Goal: Transaction & Acquisition: Purchase product/service

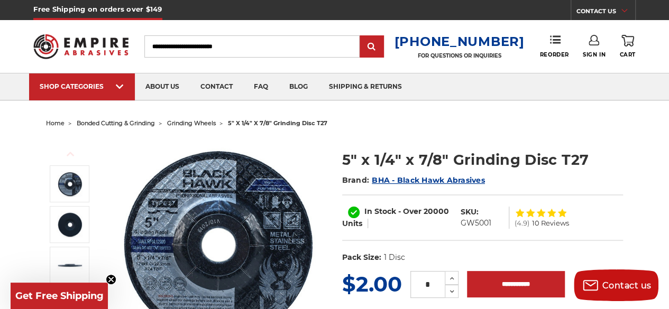
scroll to position [53, 0]
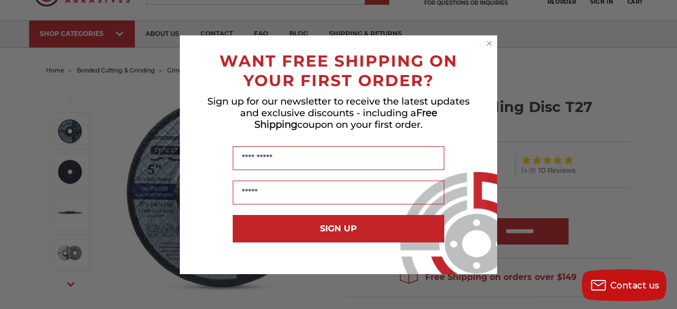
click at [491, 44] on circle "Close dialog" at bounding box center [490, 43] width 10 height 10
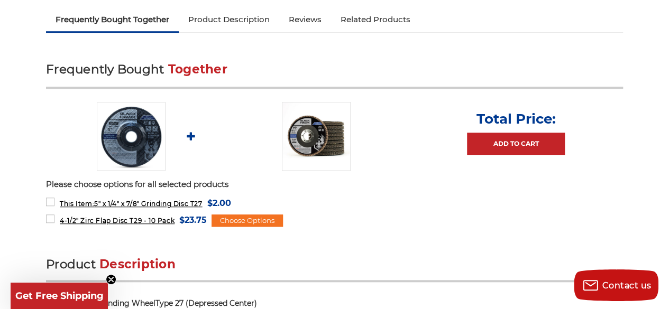
scroll to position [370, 0]
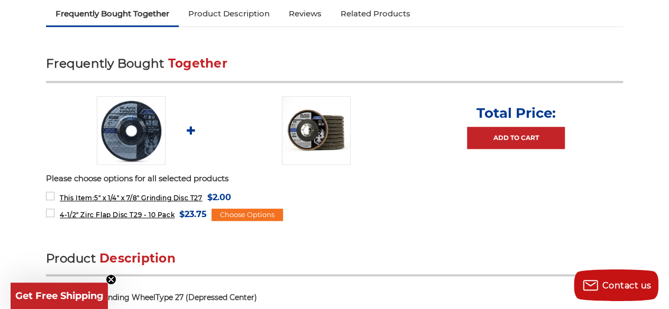
click at [312, 130] on img at bounding box center [316, 130] width 69 height 69
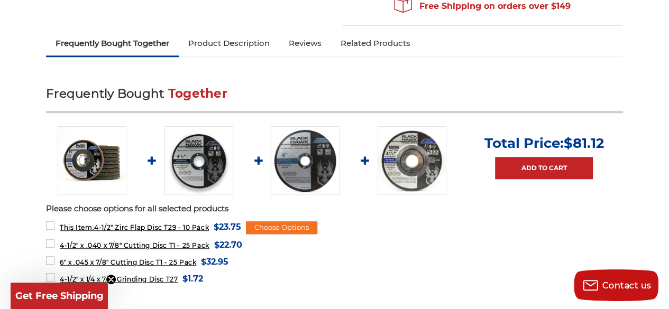
scroll to position [370, 0]
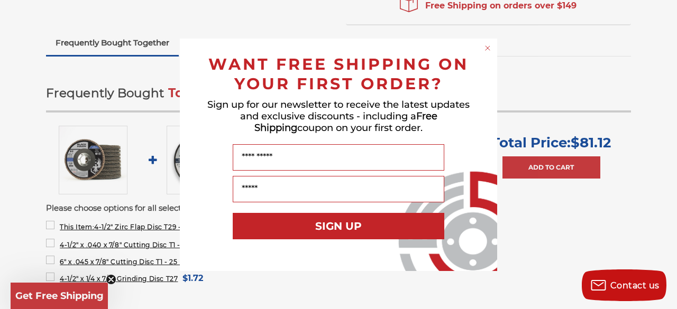
click at [489, 48] on circle "Close dialog" at bounding box center [488, 48] width 10 height 10
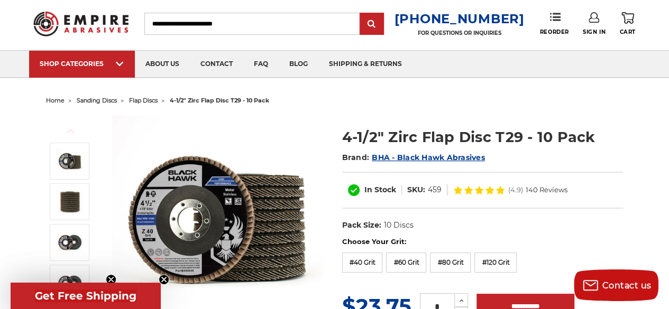
scroll to position [0, 0]
